Goal: Find specific page/section: Find specific page/section

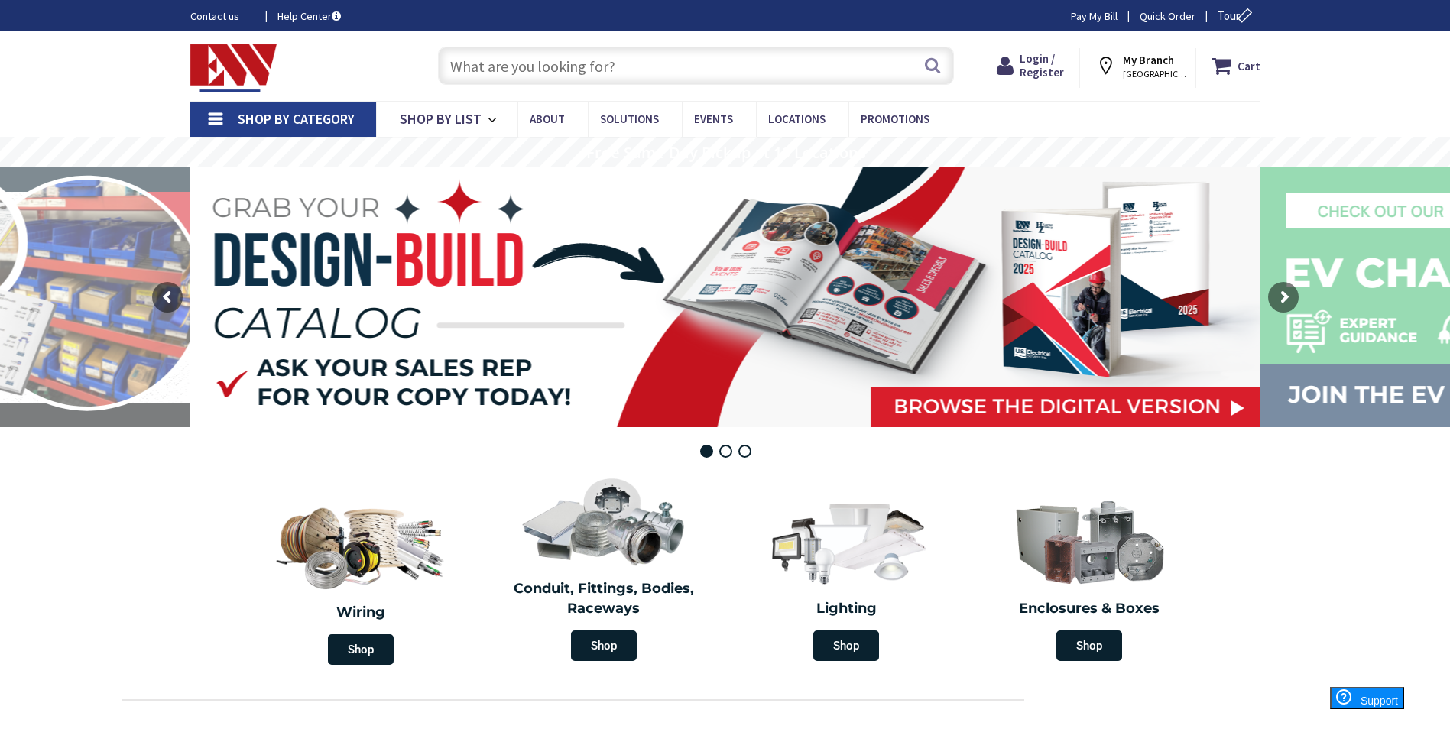
click at [564, 58] on input "text" at bounding box center [696, 66] width 516 height 38
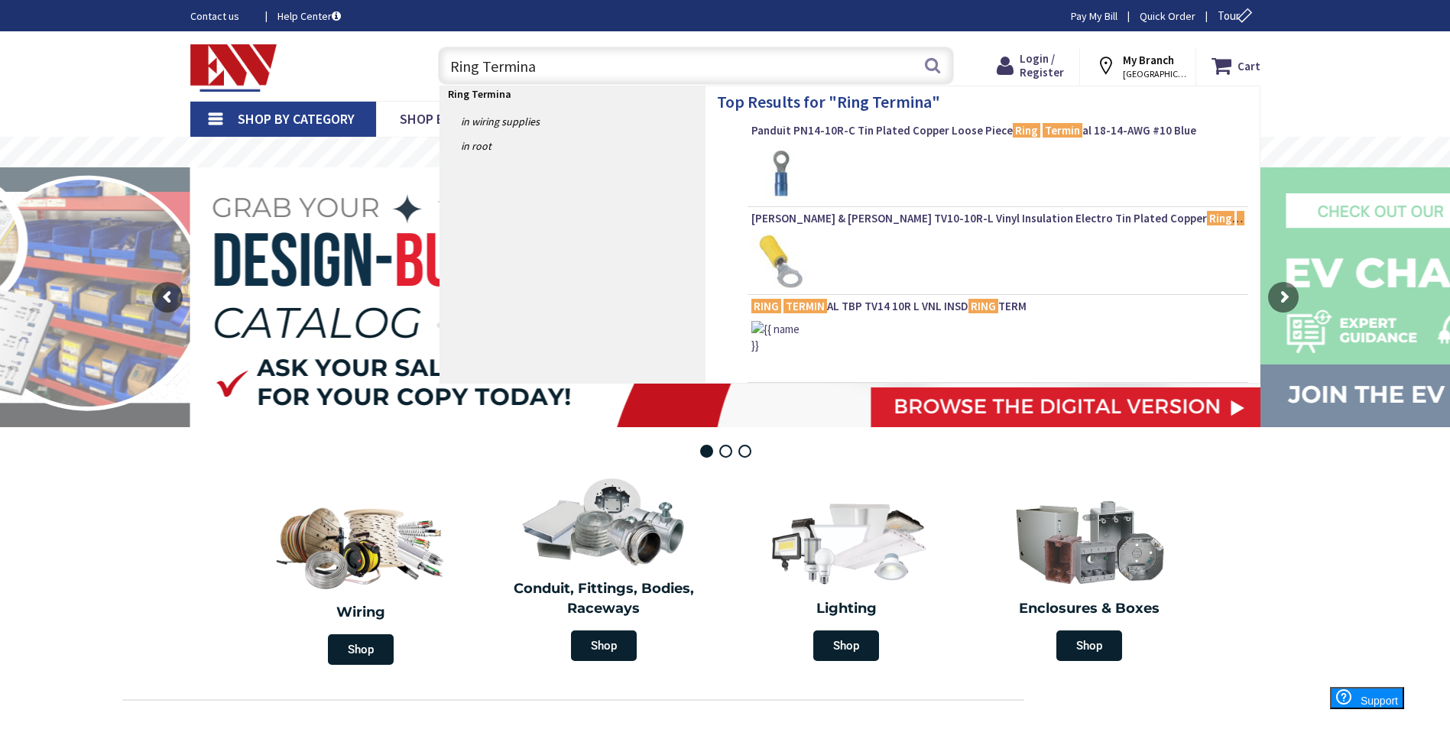
type input "Ring Terminal"
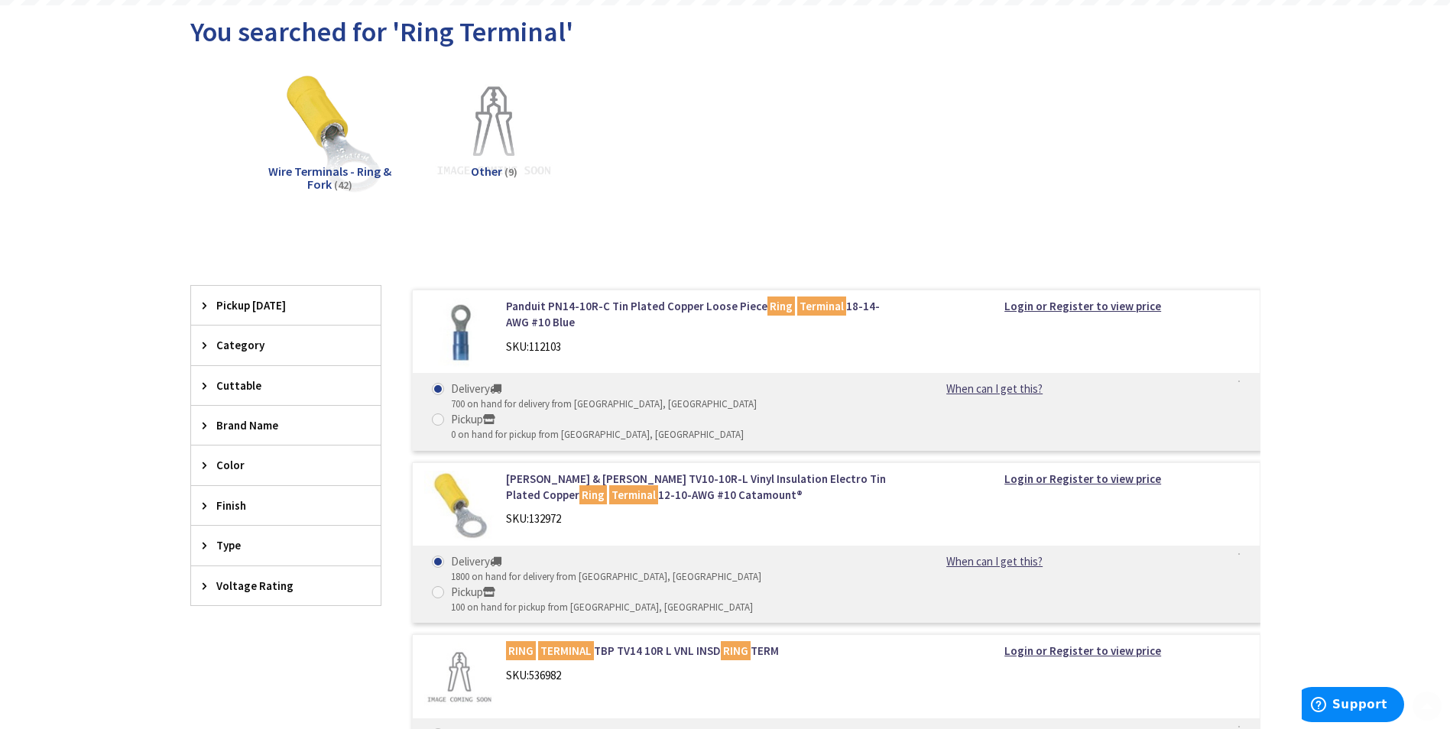
scroll to position [229, 0]
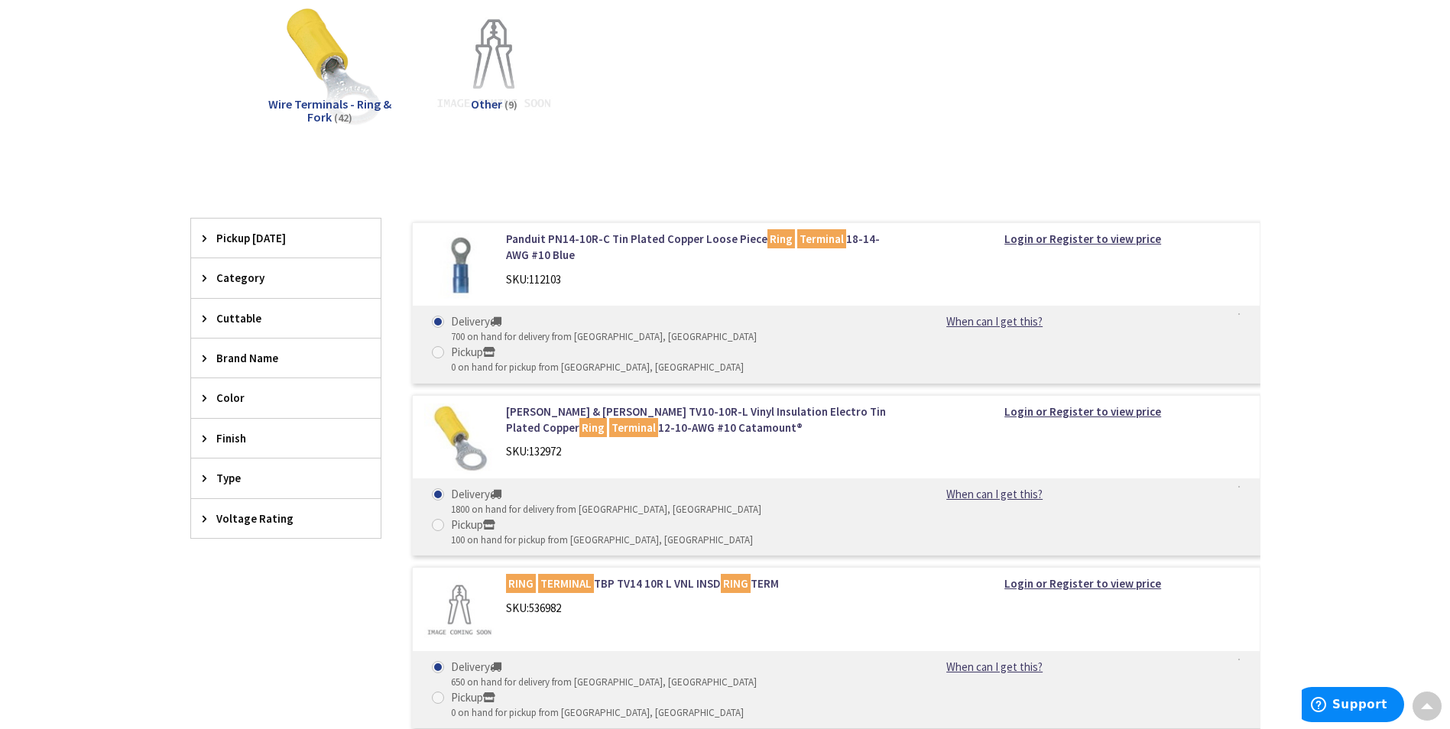
click at [239, 277] on span "Category" at bounding box center [278, 278] width 125 height 16
click at [215, 408] on div "Cuttable" at bounding box center [286, 409] width 190 height 39
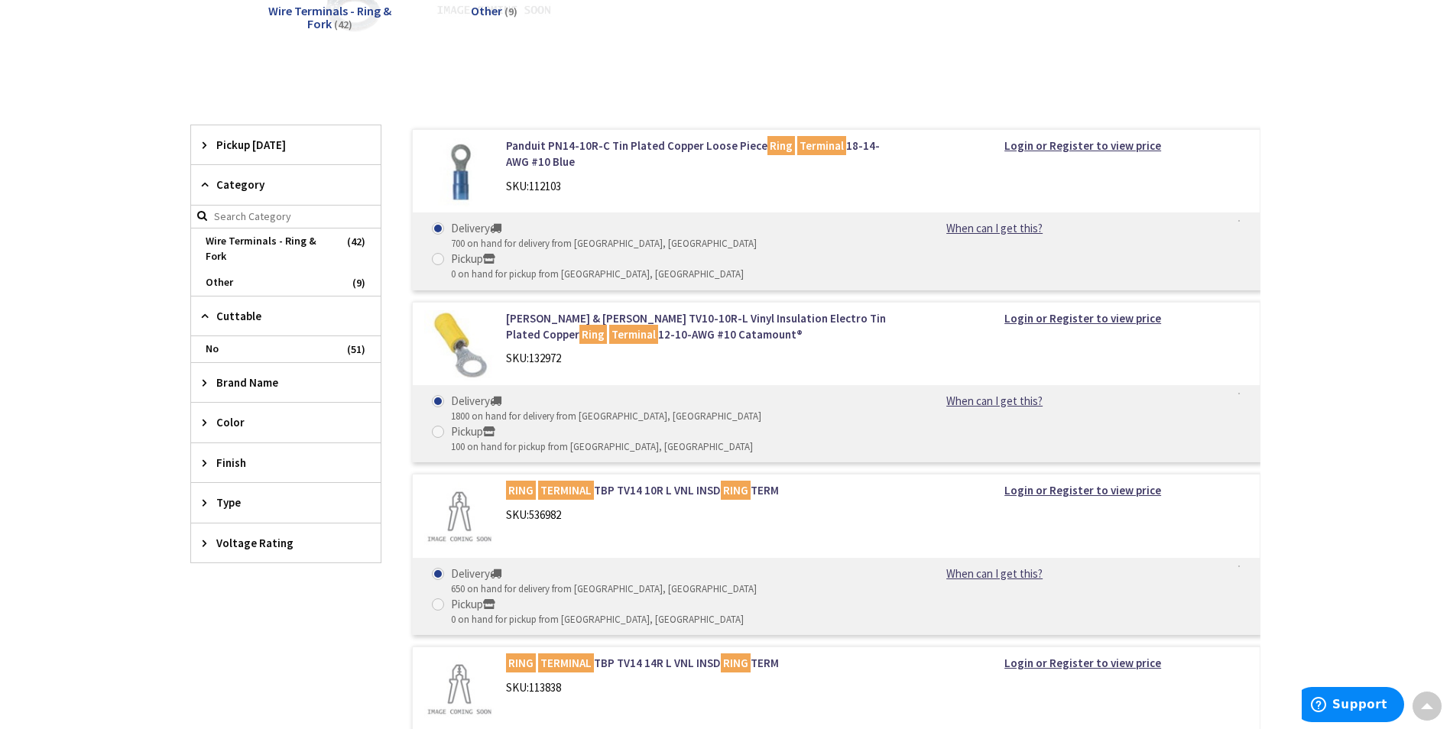
scroll to position [459, 0]
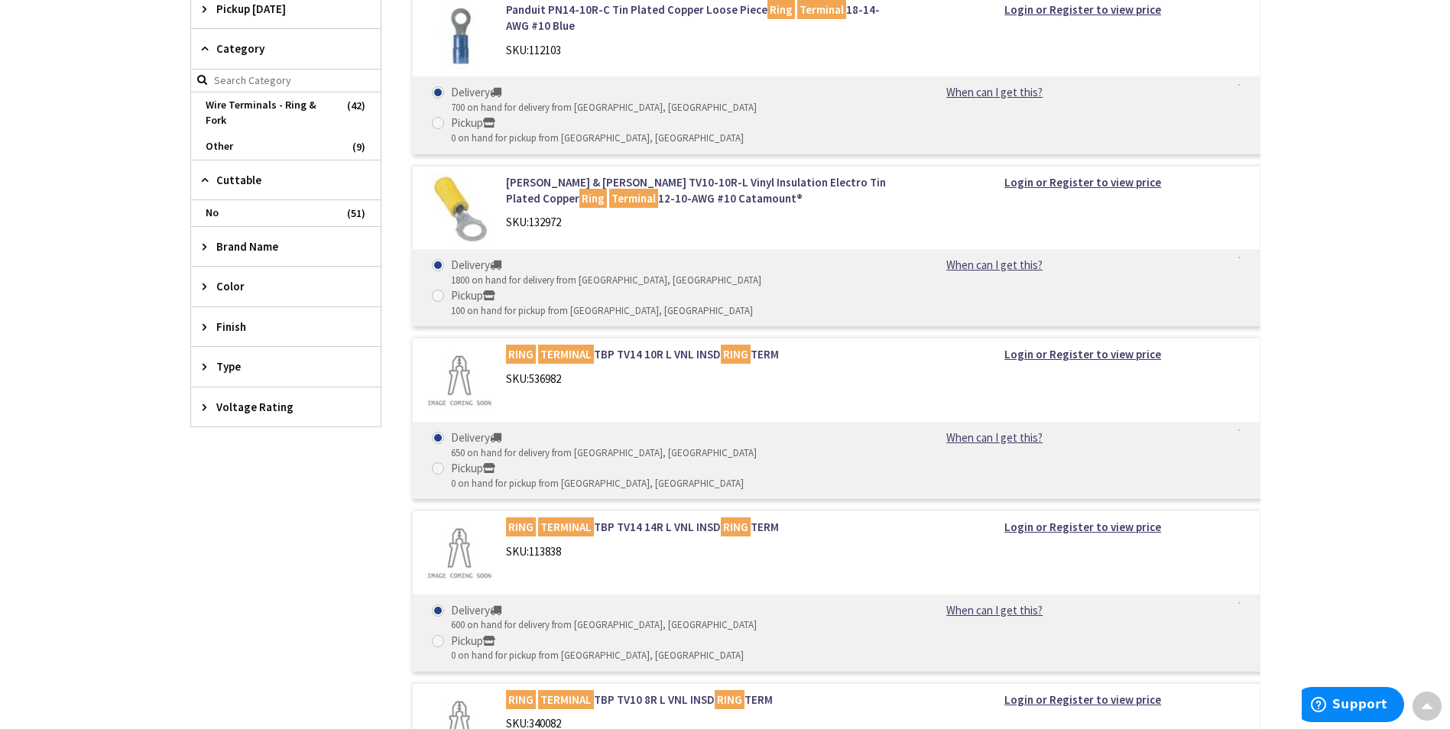
click at [211, 250] on icon at bounding box center [208, 246] width 11 height 11
click at [203, 455] on div "Color" at bounding box center [286, 465] width 190 height 39
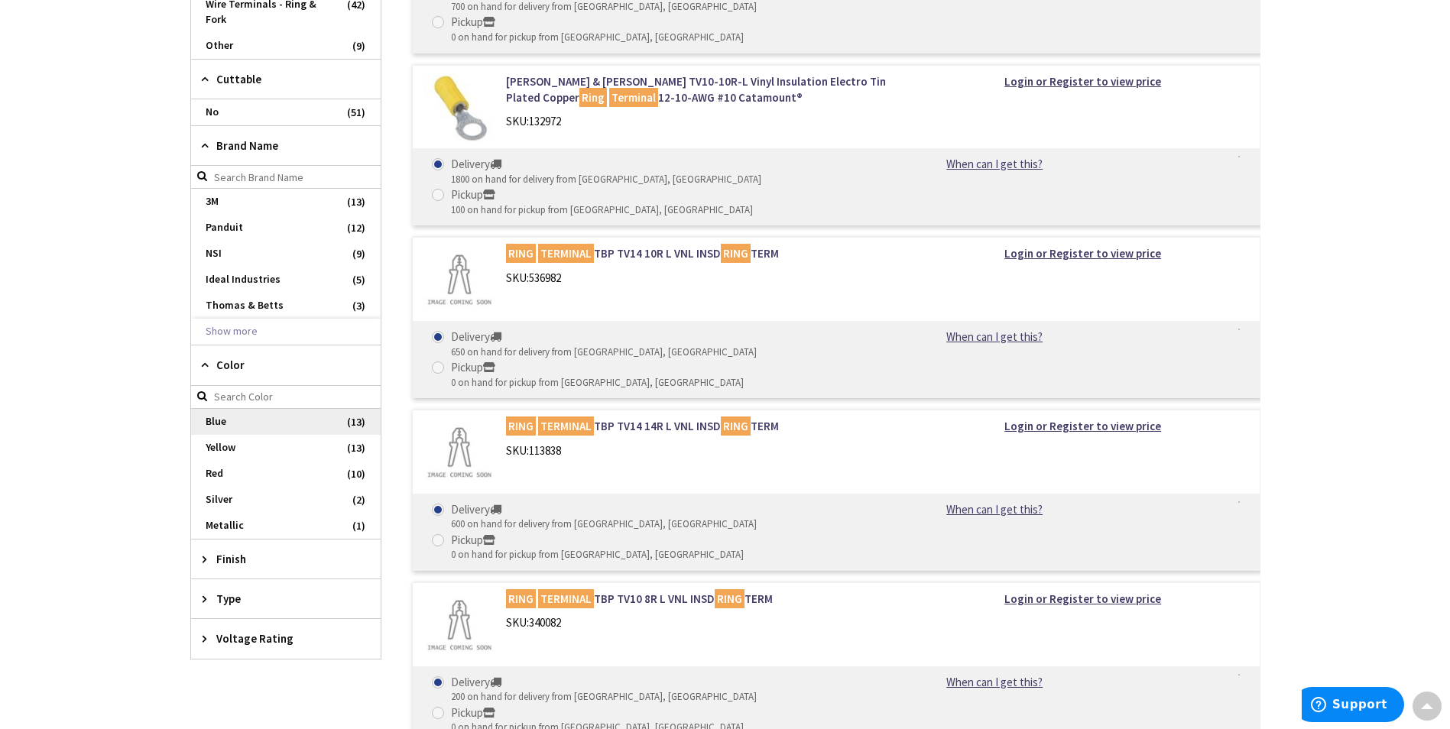
scroll to position [688, 0]
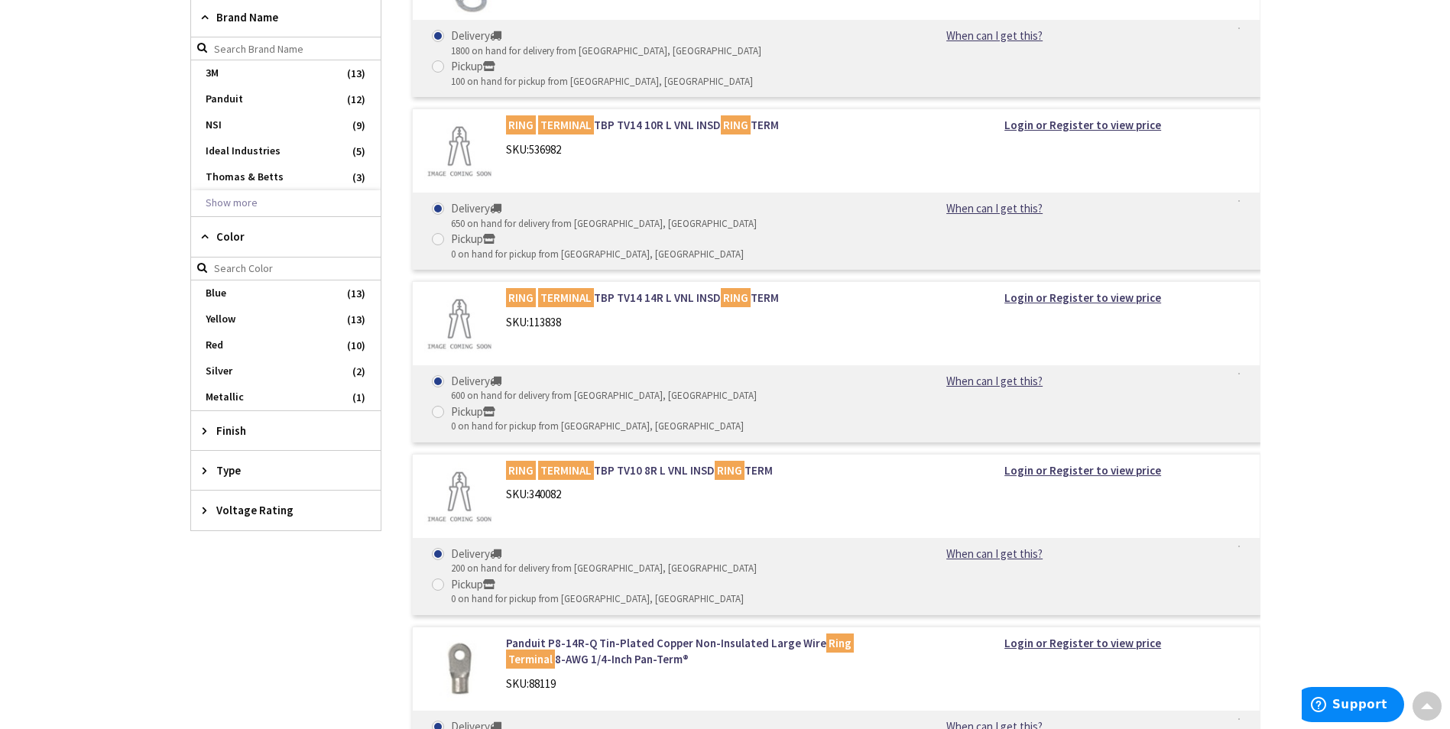
click at [202, 423] on div "Finish" at bounding box center [286, 430] width 190 height 39
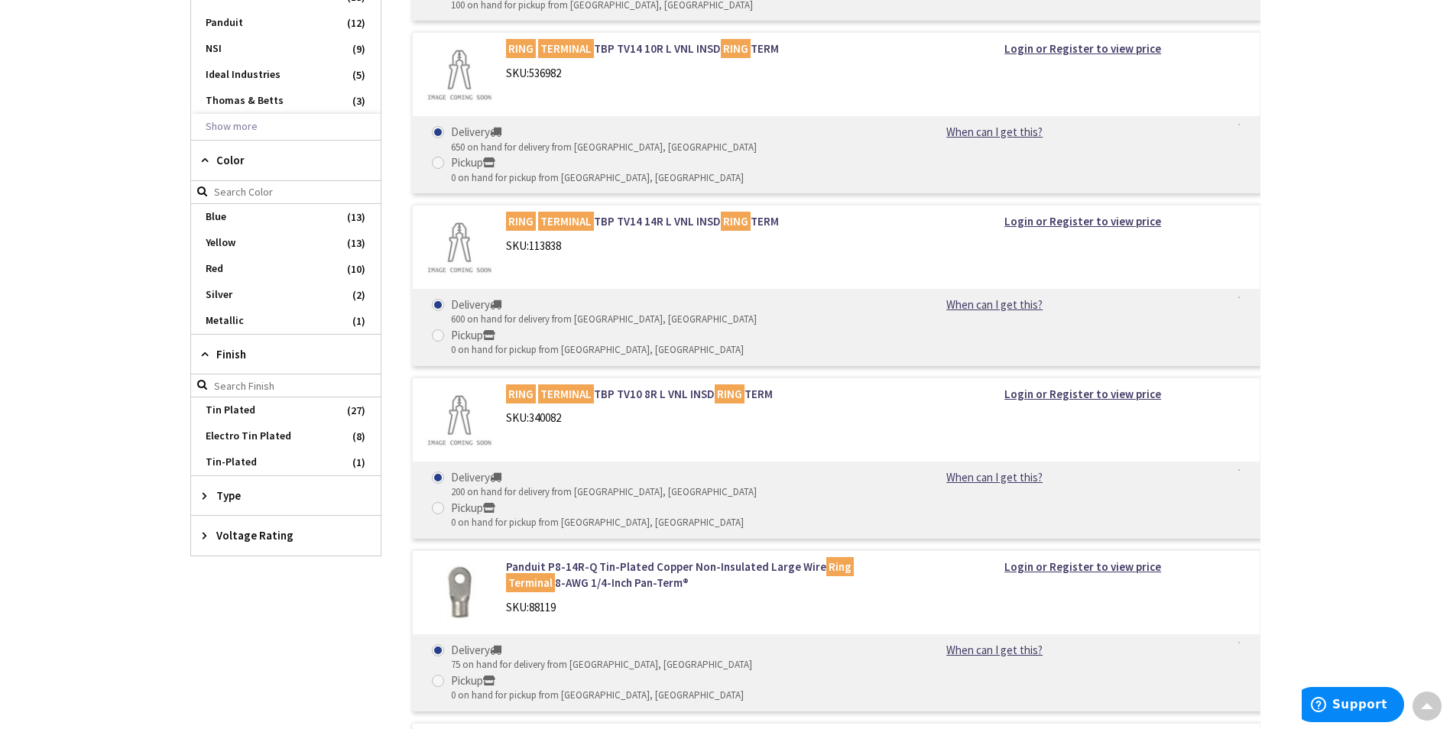
click at [209, 491] on icon at bounding box center [208, 495] width 11 height 11
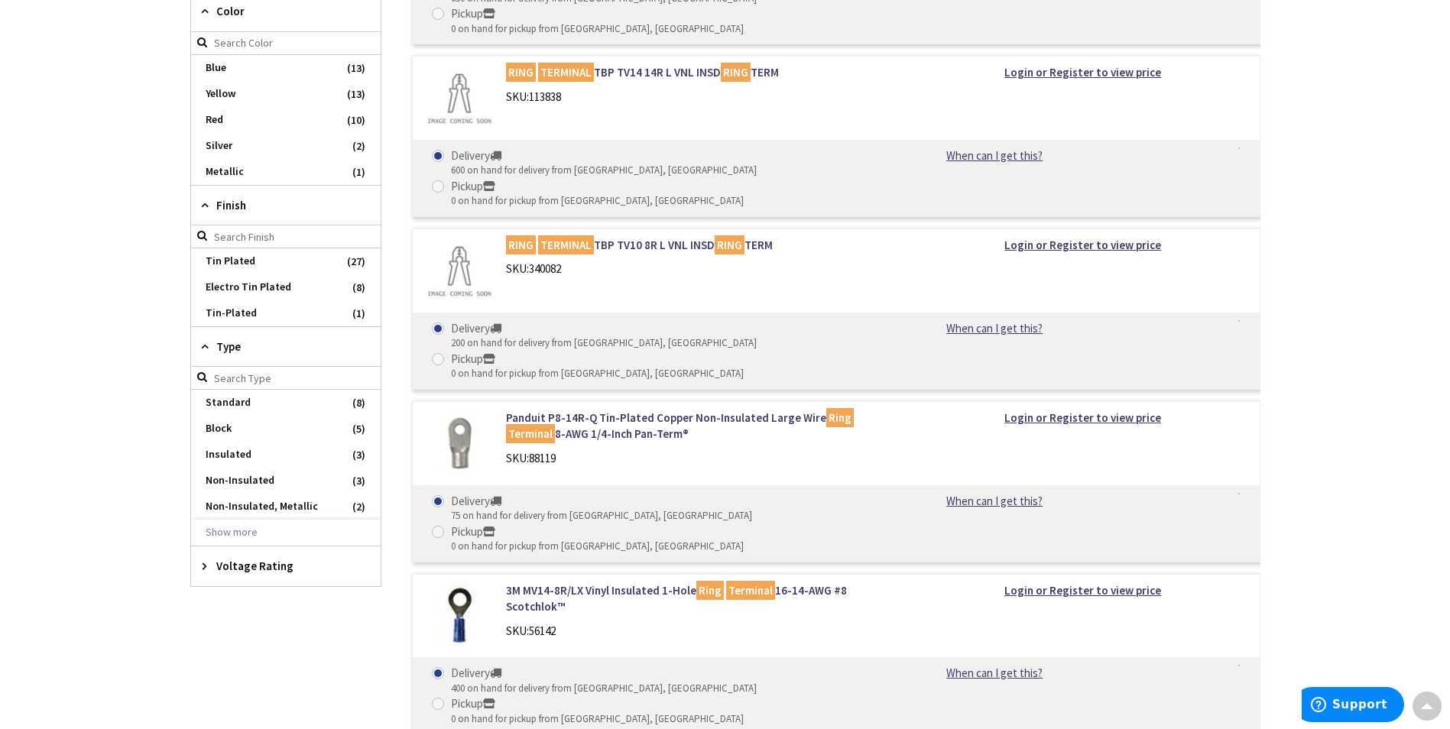
scroll to position [917, 0]
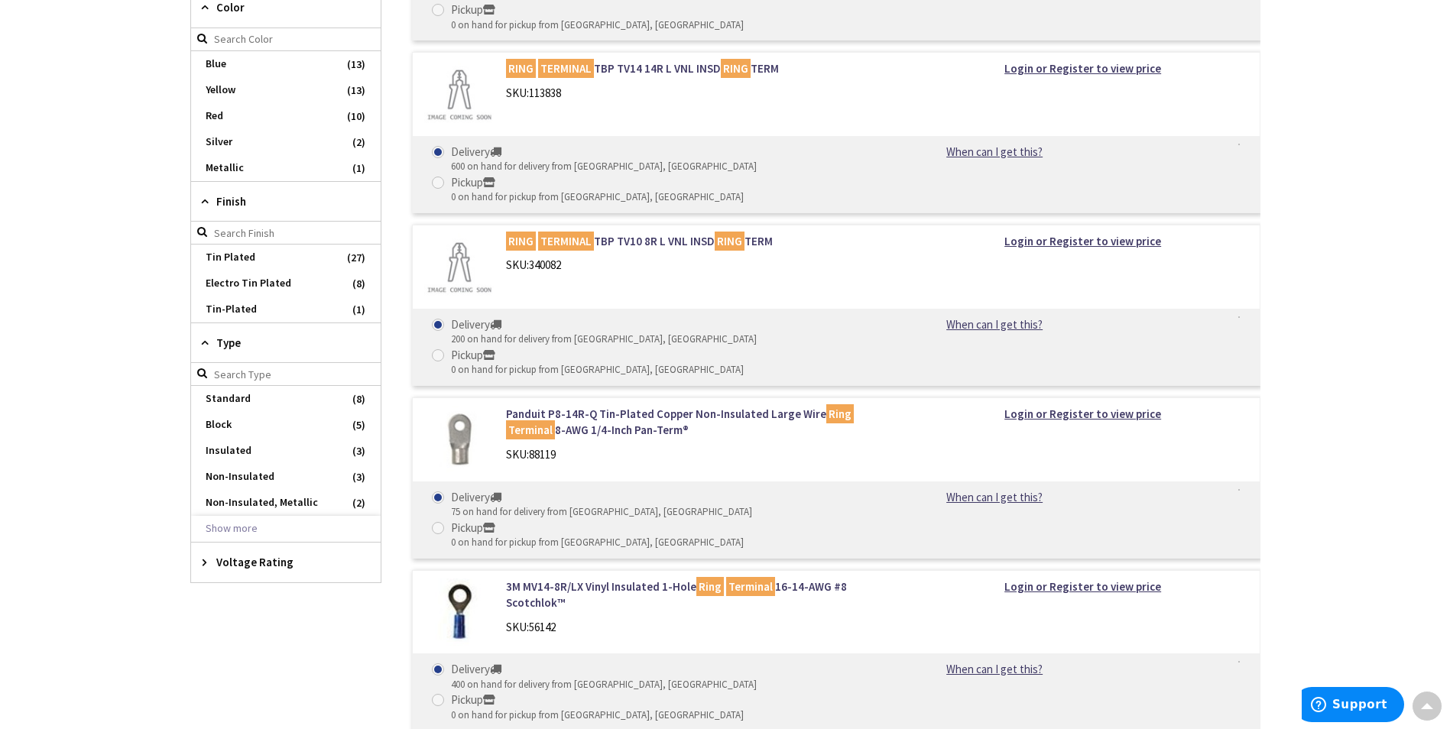
click at [212, 556] on div "Voltage Rating" at bounding box center [286, 562] width 190 height 39
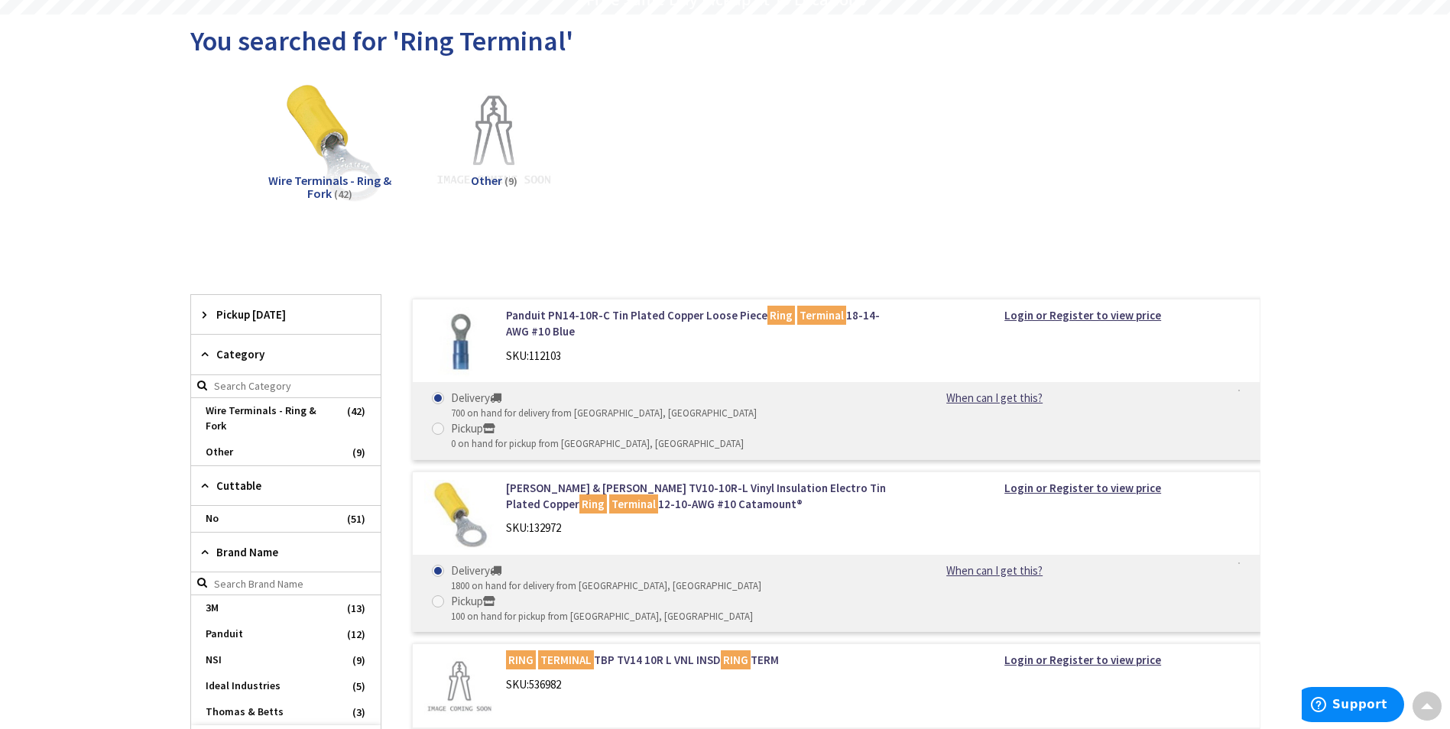
scroll to position [0, 0]
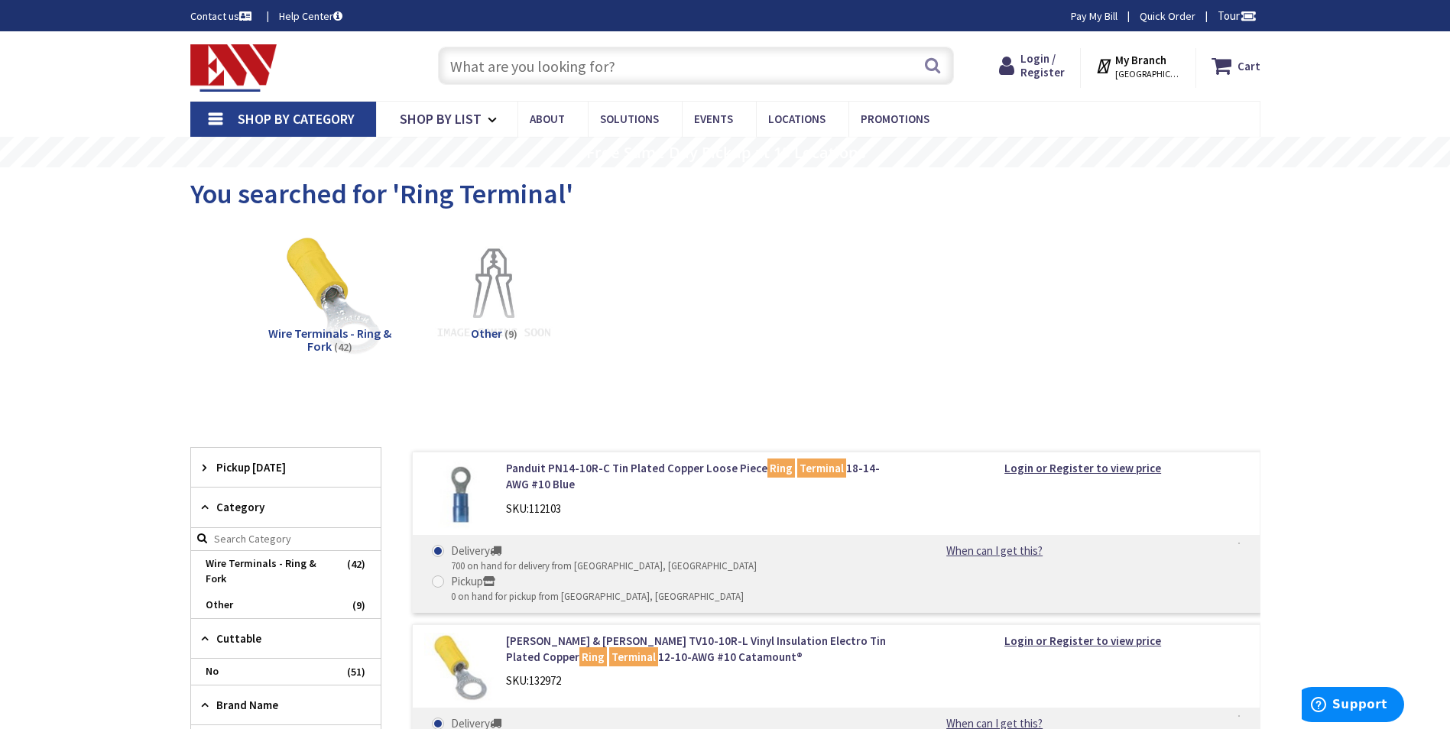
click at [203, 10] on link "Contact us" at bounding box center [222, 15] width 64 height 15
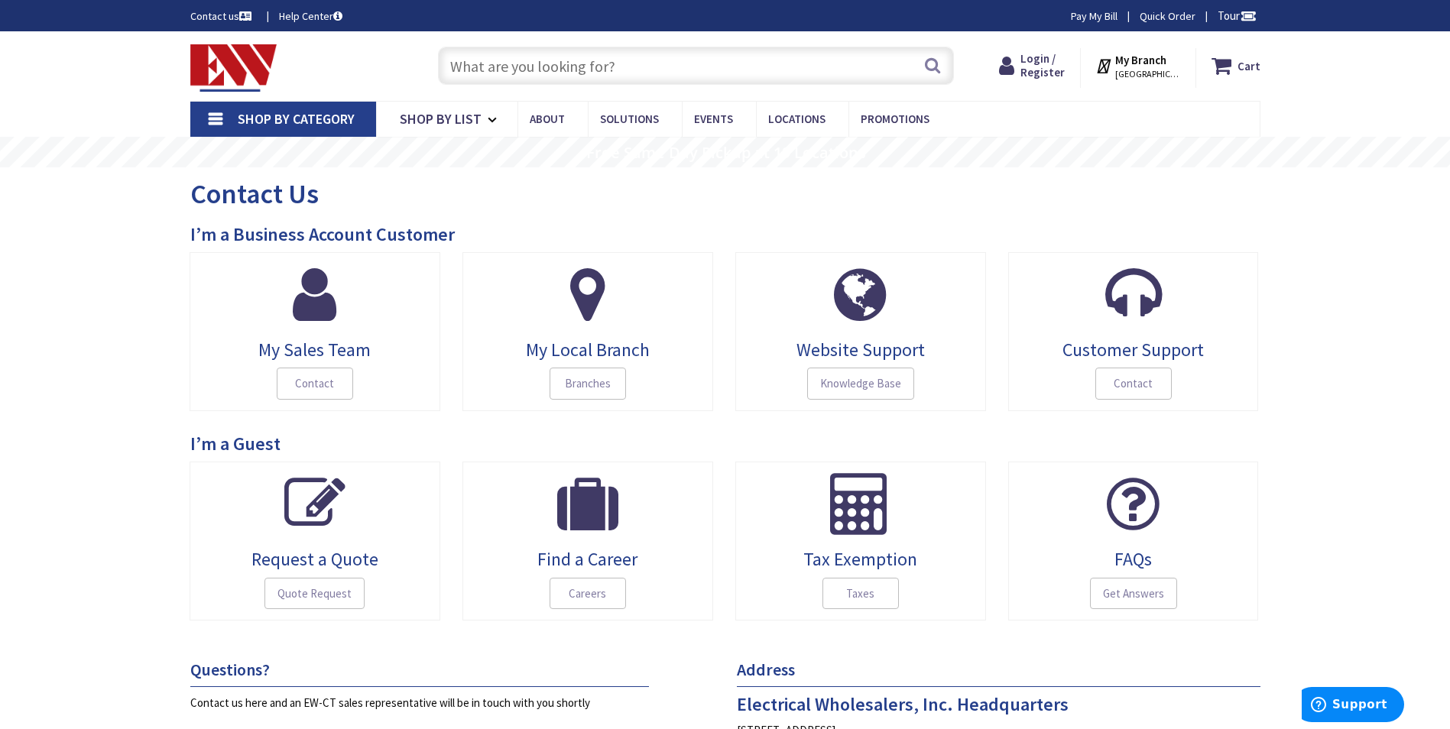
click at [227, 14] on link "Contact us" at bounding box center [222, 15] width 64 height 15
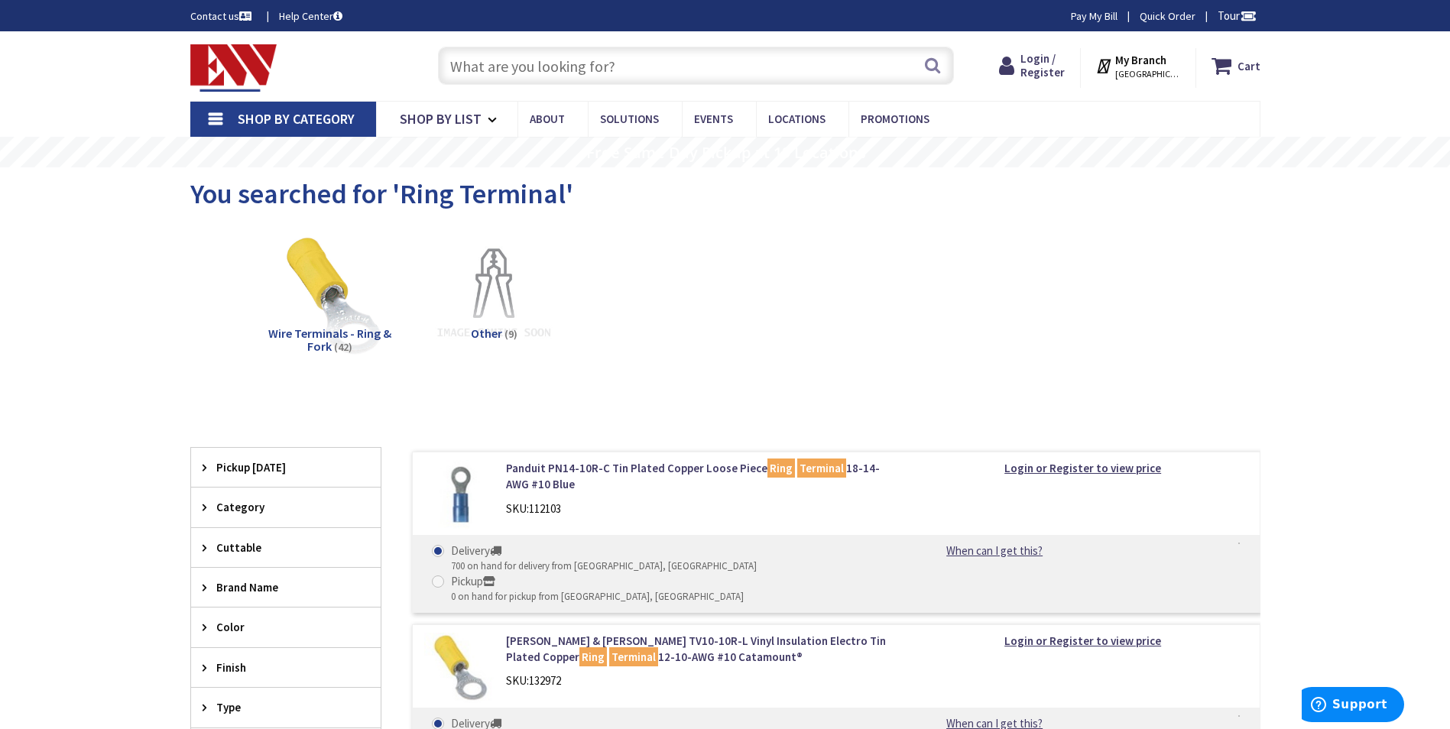
click at [334, 332] on span "Wire Terminals - Ring & Fork" at bounding box center [329, 340] width 123 height 29
